Goal: Navigation & Orientation: Find specific page/section

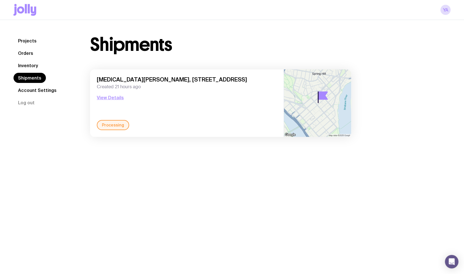
click at [33, 66] on link "Inventory" at bounding box center [28, 65] width 29 height 10
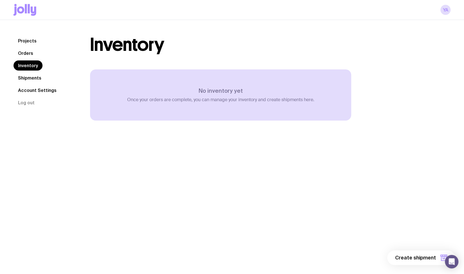
click at [36, 77] on link "Shipments" at bounding box center [30, 78] width 32 height 10
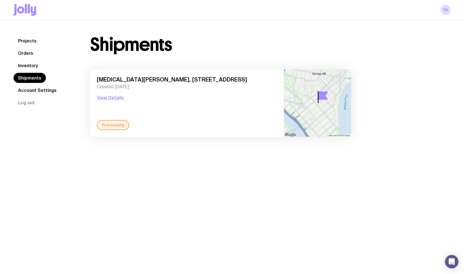
click at [26, 42] on link "Projects" at bounding box center [28, 41] width 28 height 10
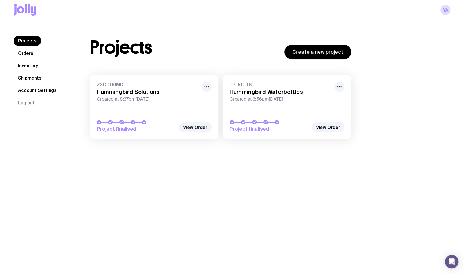
click at [26, 51] on link "Orders" at bounding box center [26, 53] width 24 height 10
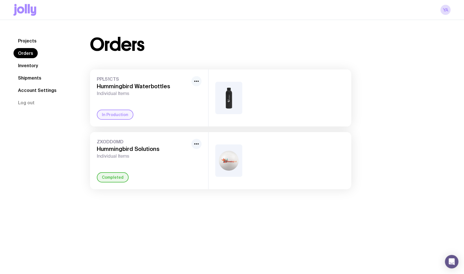
click at [198, 82] on icon "button" at bounding box center [196, 81] width 7 height 7
click at [181, 70] on div "PPL51CTS Hummingbird Waterbottles Individual Items Rename In Production" at bounding box center [149, 97] width 118 height 57
